Goal: Information Seeking & Learning: Learn about a topic

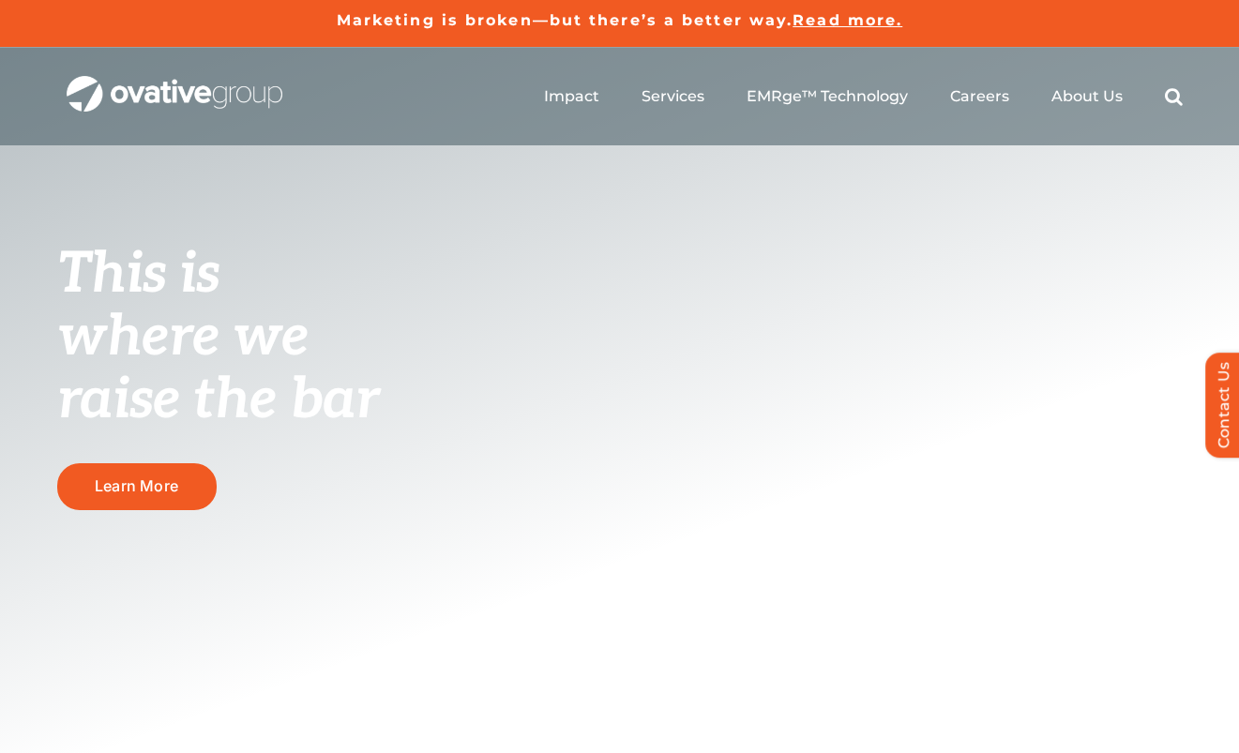
click at [382, 332] on h1 "This is where we raise the bar" at bounding box center [254, 336] width 394 height 189
click at [409, 357] on h1 "This is where we raise the bar" at bounding box center [254, 336] width 394 height 189
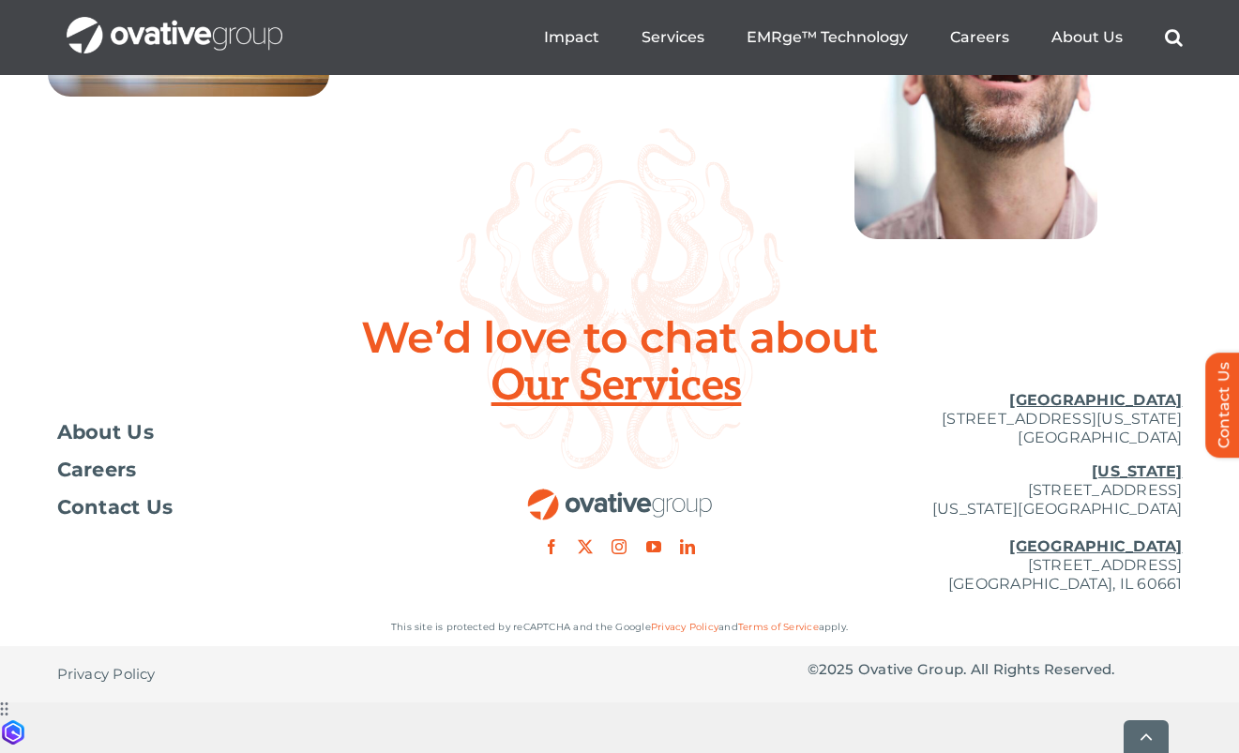
scroll to position [6915, 0]
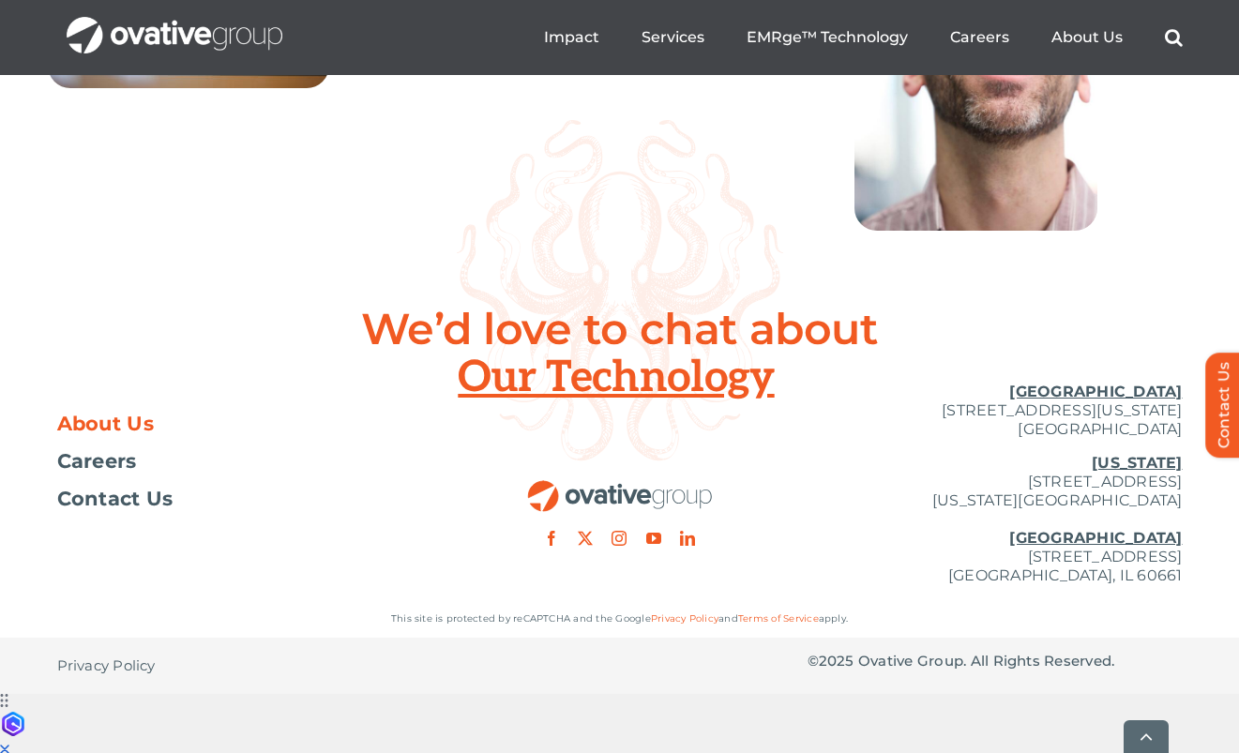
click at [126, 433] on span "About Us" at bounding box center [106, 424] width 98 height 19
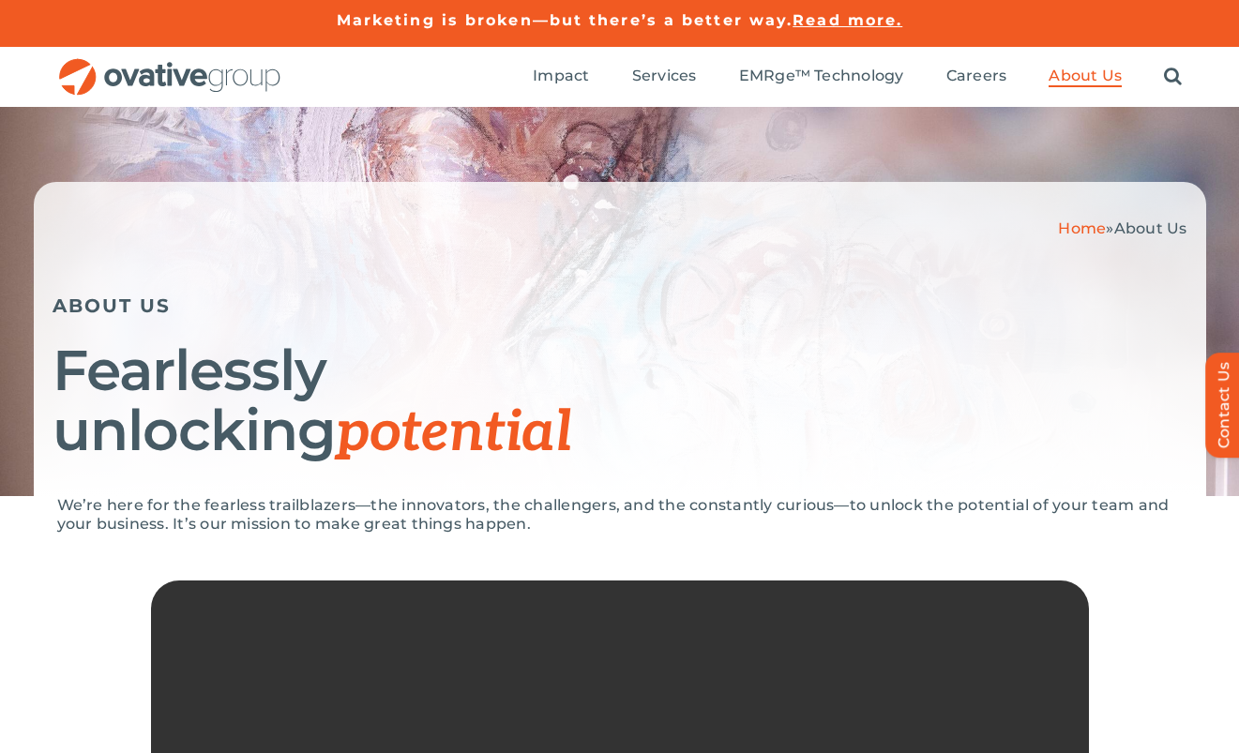
click at [145, 461] on h1 "Fearlessly unlocking potential" at bounding box center [620, 401] width 1135 height 123
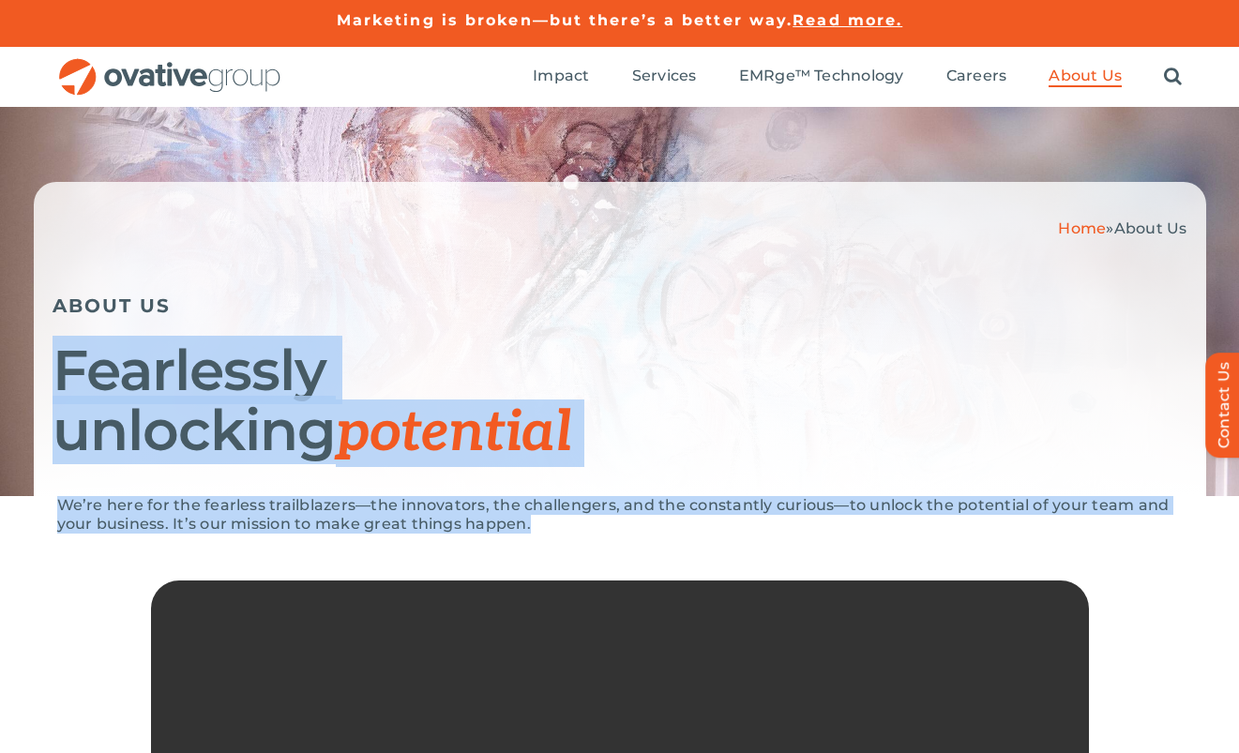
drag, startPoint x: 356, startPoint y: 343, endPoint x: 861, endPoint y: 516, distance: 533.3
click at [861, 516] on p "We’re here for the fearless trailblazers—the innovators, the challengers, and t…" at bounding box center [619, 515] width 1125 height 38
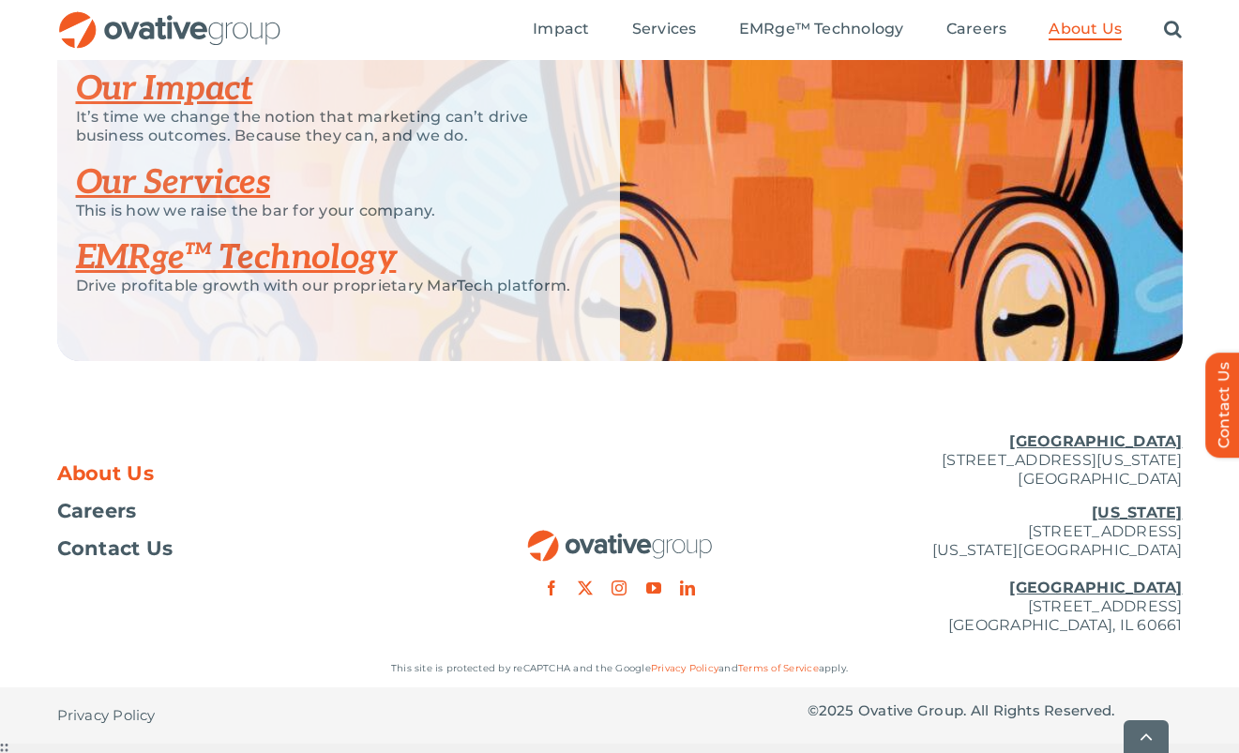
scroll to position [4072, 0]
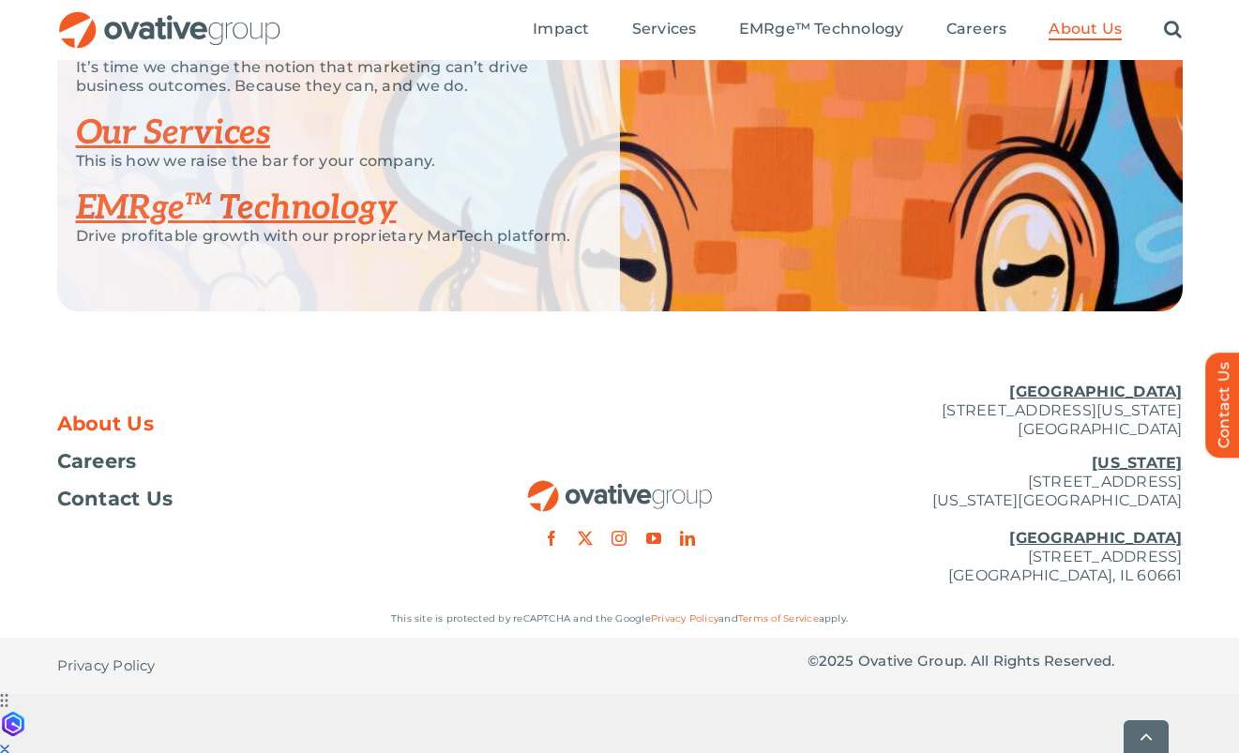
drag, startPoint x: 650, startPoint y: 445, endPoint x: 671, endPoint y: 532, distance: 88.7
click at [713, 546] on div at bounding box center [619, 457] width 375 height 178
click at [658, 523] on div at bounding box center [619, 457] width 375 height 178
click at [650, 512] on img "OG_Full_horizontal_RGB" at bounding box center [620, 496] width 188 height 32
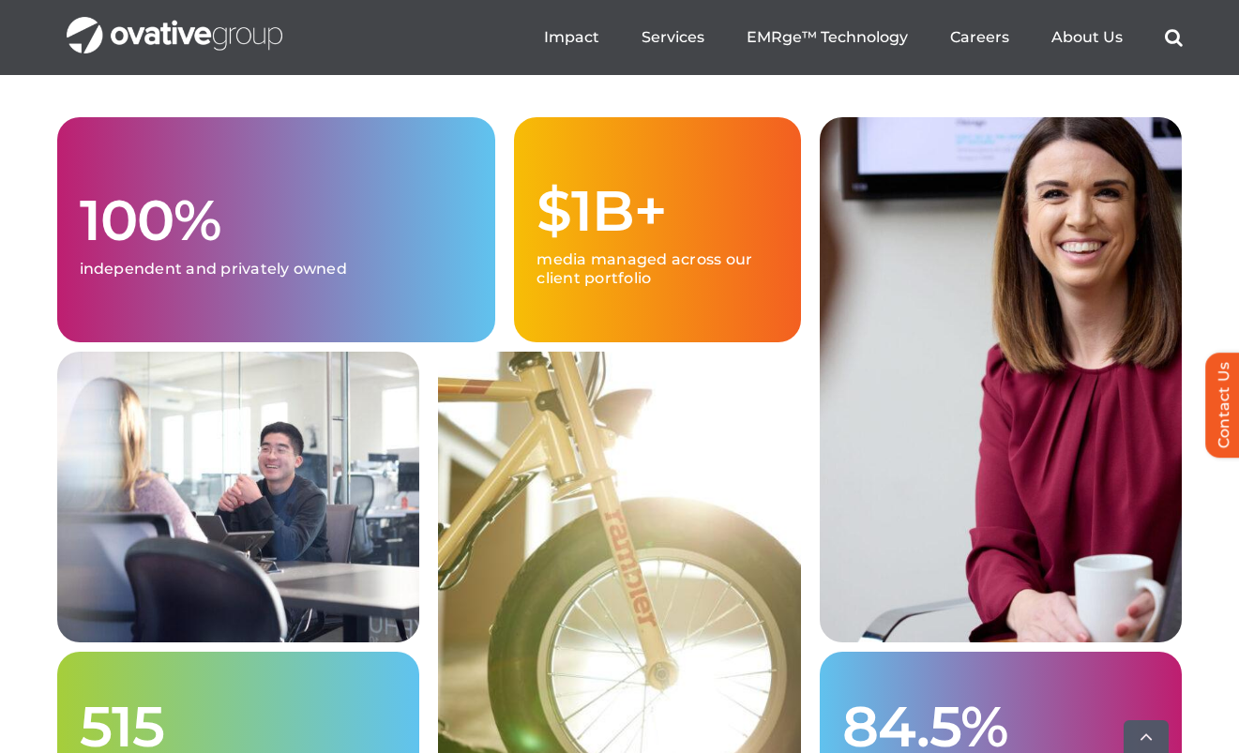
scroll to position [4945, 0]
